Goal: Information Seeking & Learning: Learn about a topic

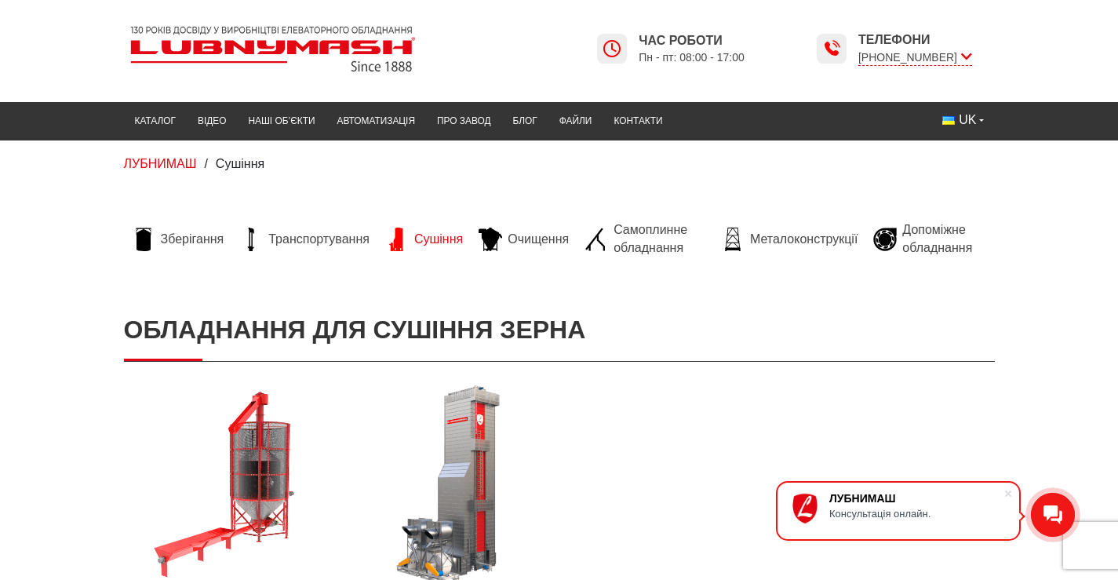
scroll to position [78, 0]
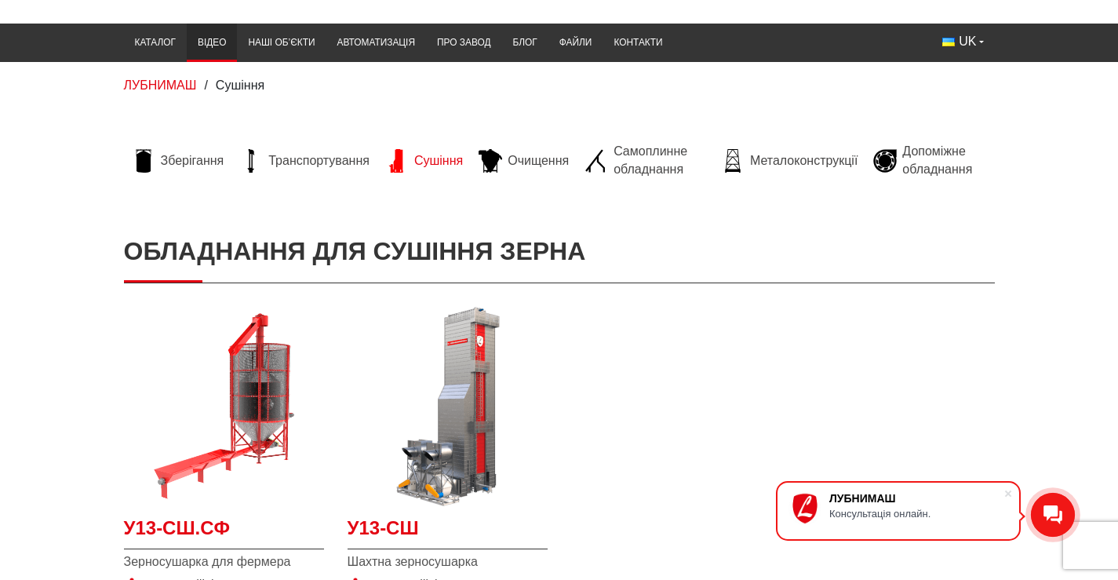
click at [187, 35] on link "Відео" at bounding box center [212, 42] width 50 height 31
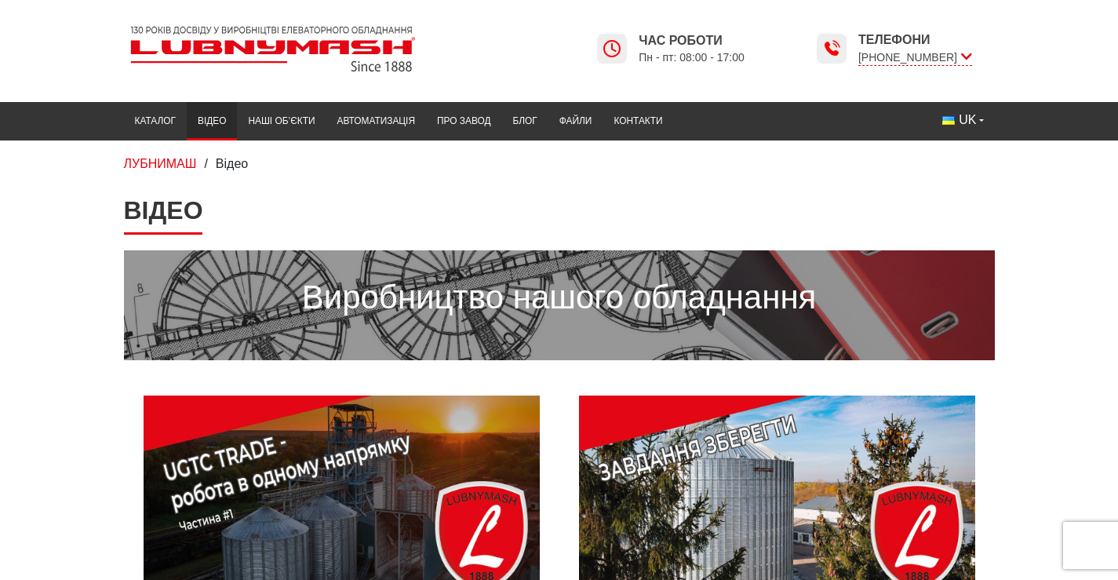
scroll to position [78, 0]
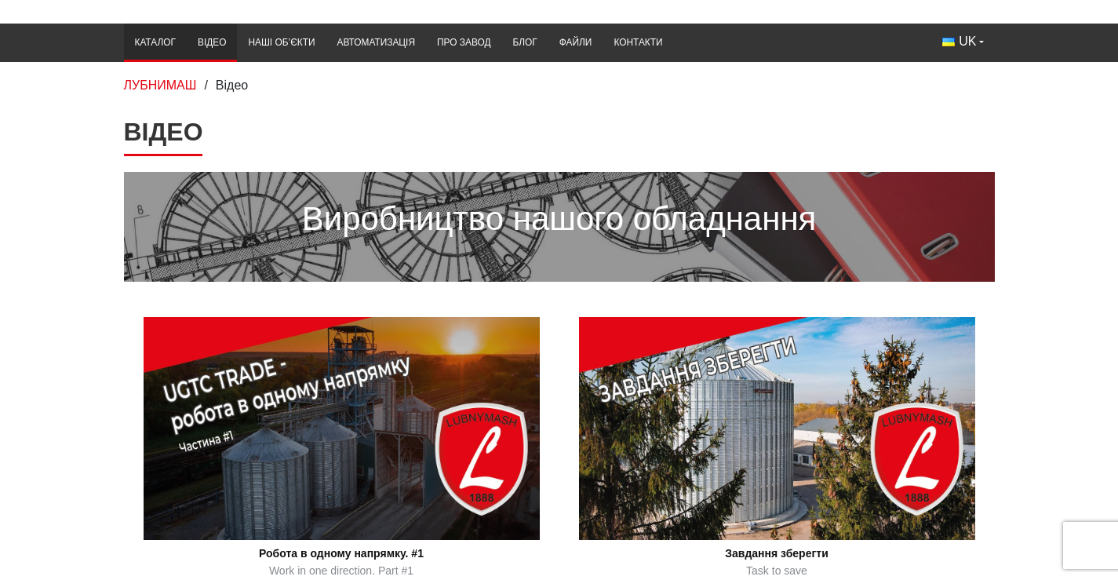
click at [124, 43] on link "Каталог" at bounding box center [155, 42] width 63 height 31
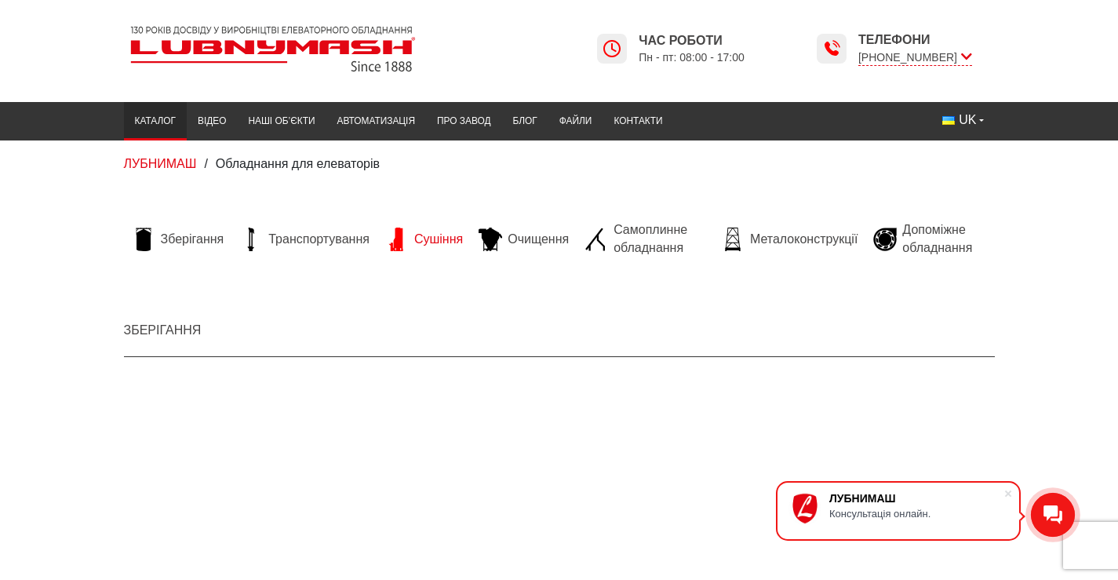
click at [414, 235] on span "Сушіння" at bounding box center [438, 239] width 49 height 17
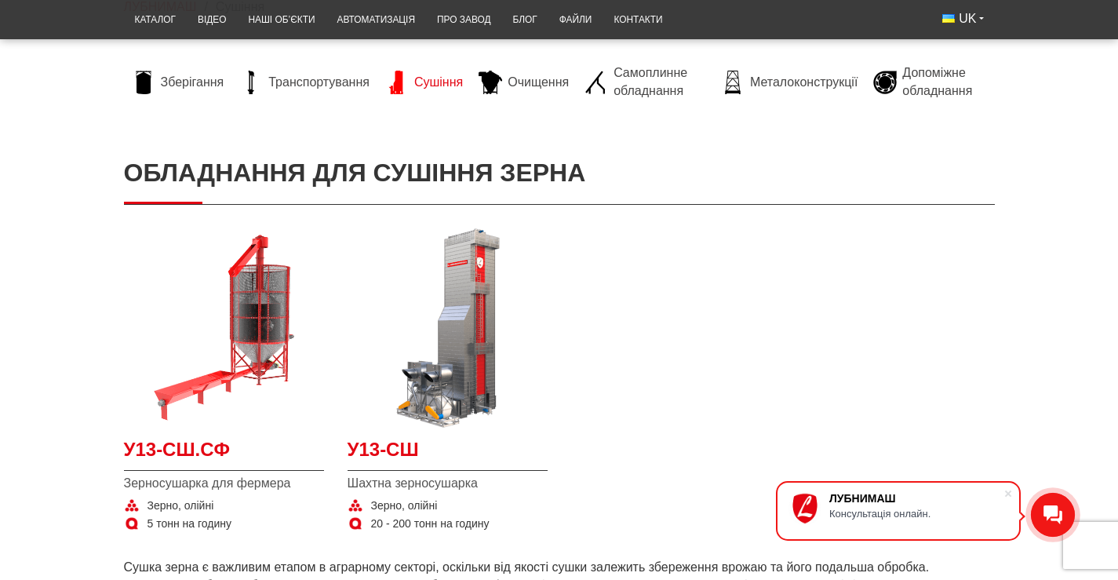
scroll to position [314, 0]
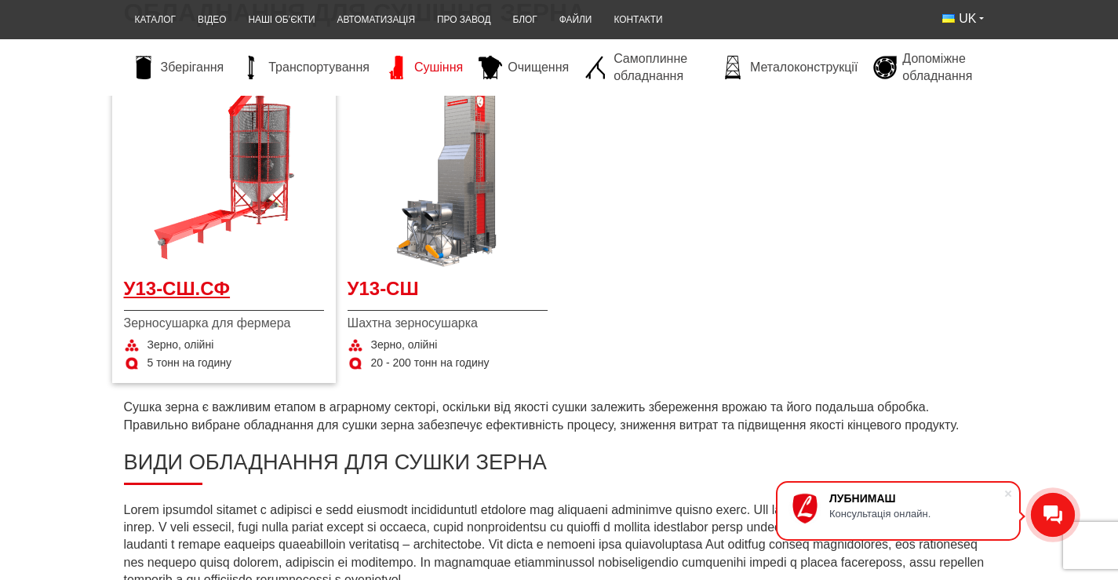
click at [124, 311] on span "У13-СШ.СФ" at bounding box center [224, 292] width 200 height 35
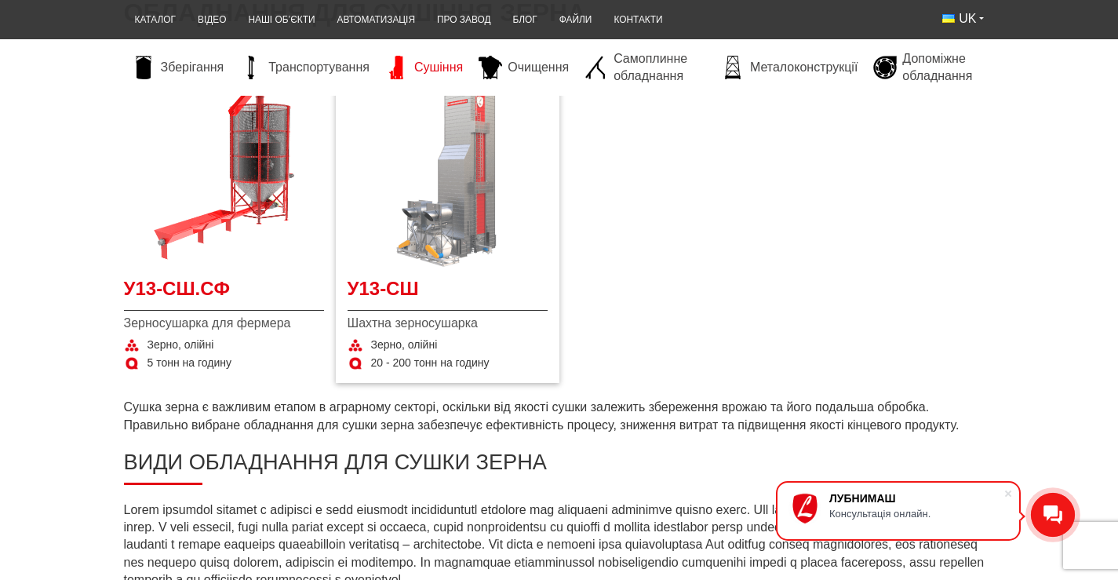
click at [425, 243] on img at bounding box center [447, 167] width 200 height 200
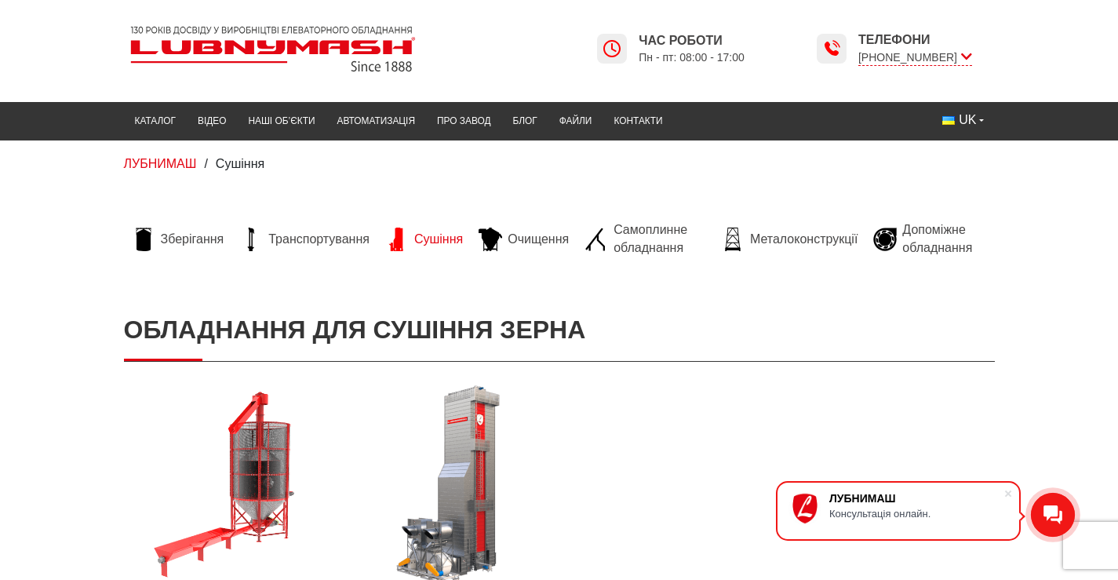
scroll to position [157, 0]
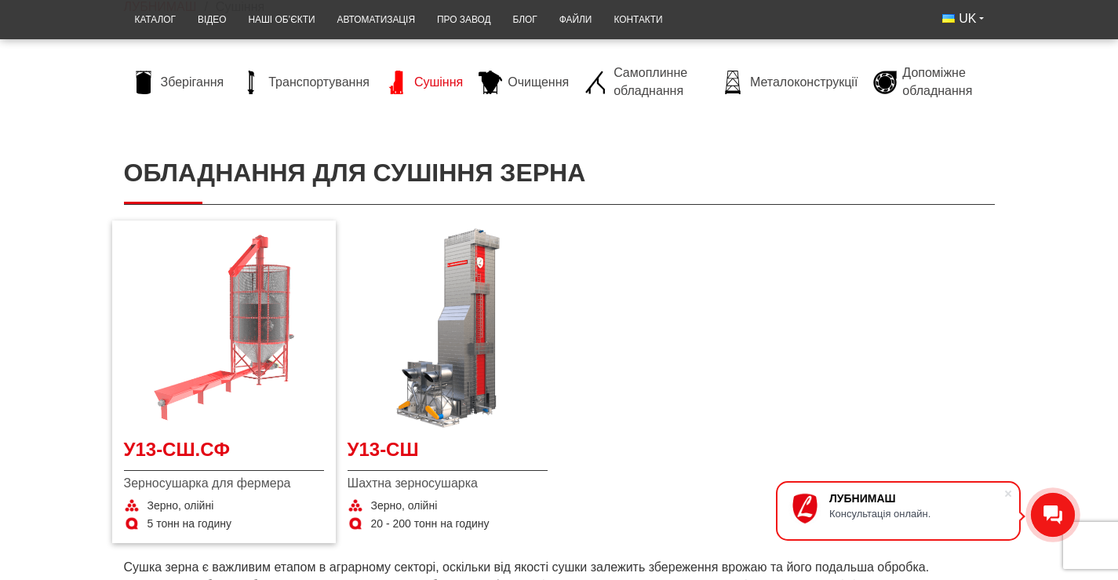
click at [216, 275] on img at bounding box center [224, 328] width 200 height 200
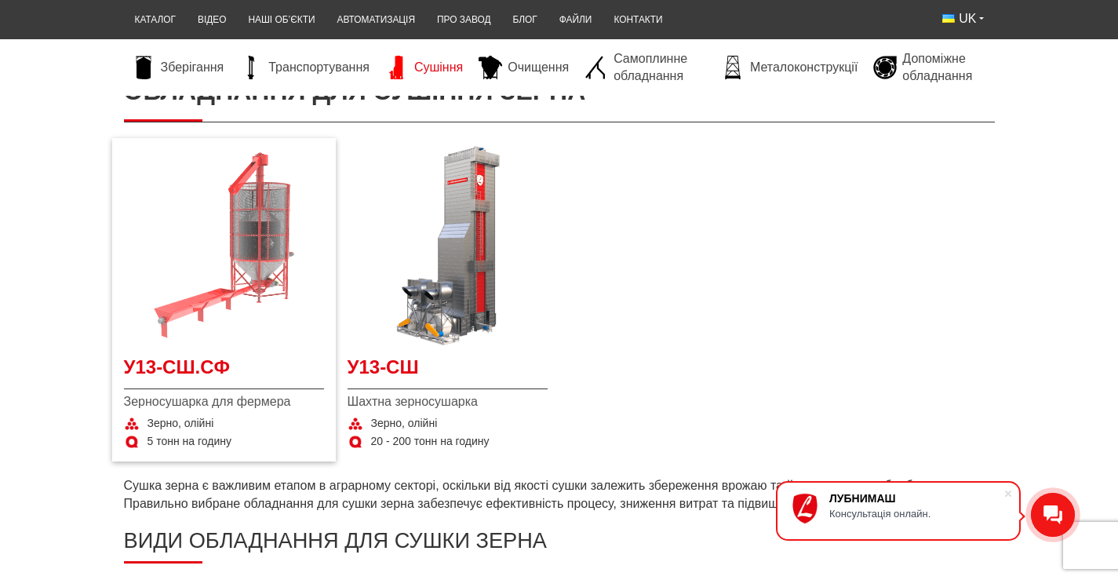
scroll to position [314, 0]
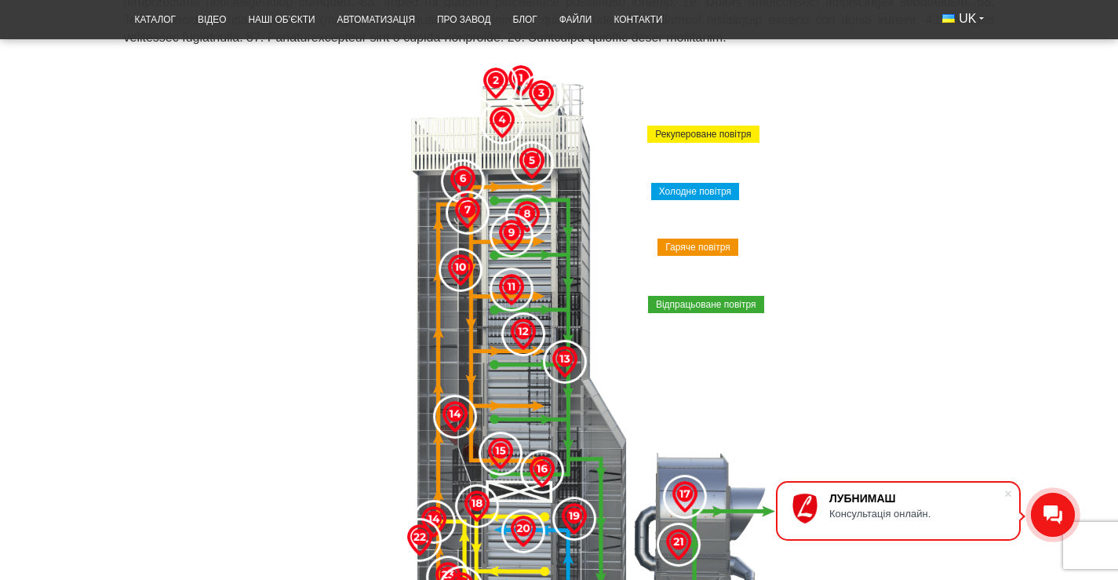
scroll to position [471, 0]
